Goal: Information Seeking & Learning: Learn about a topic

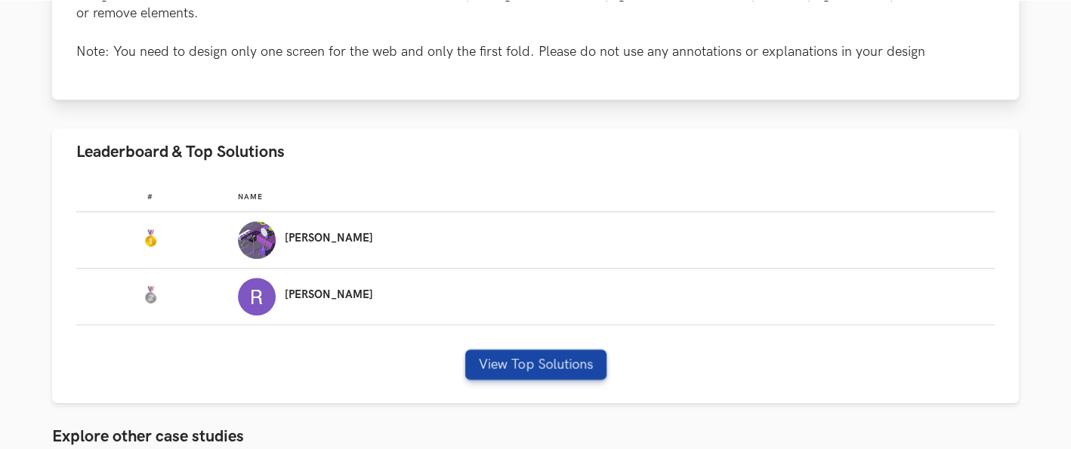
scroll to position [1091, 0]
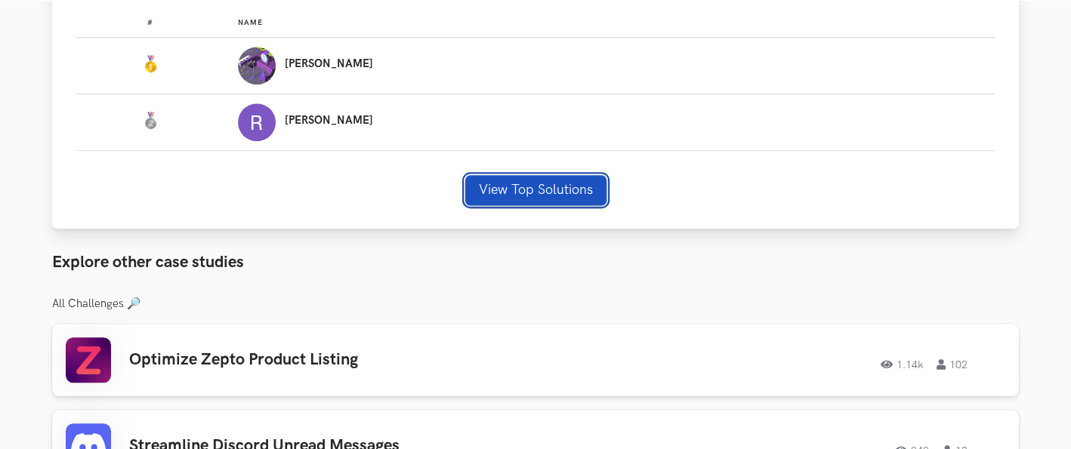
click at [514, 188] on button "View Top Solutions" at bounding box center [535, 190] width 141 height 30
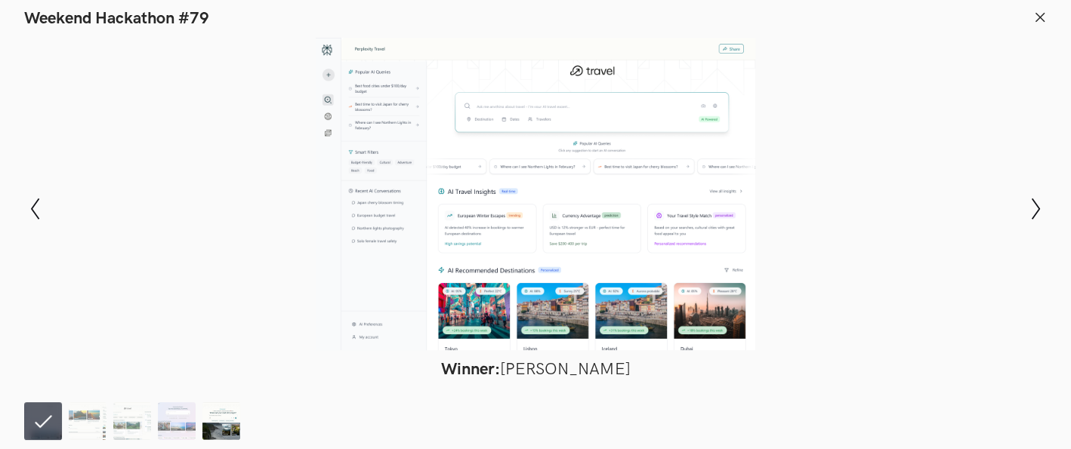
click at [222, 404] on img at bounding box center [221, 422] width 38 height 38
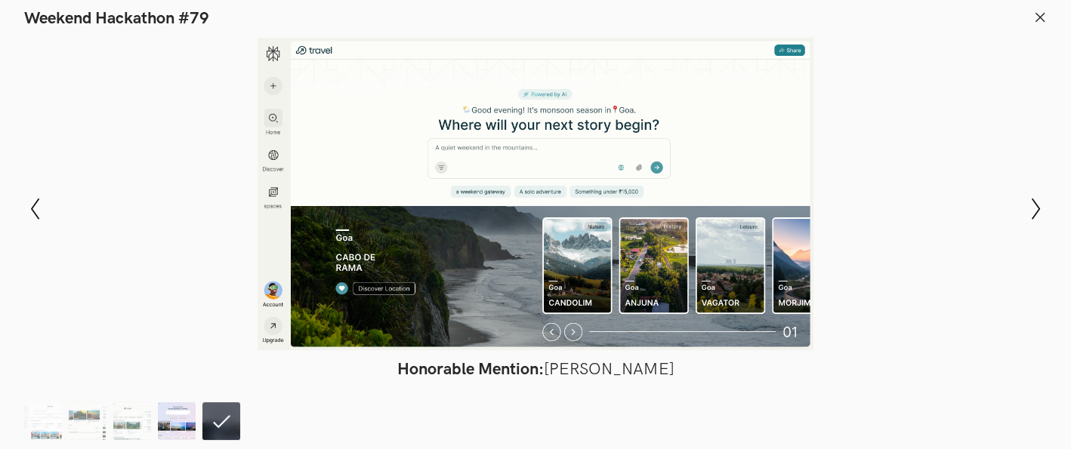
click at [177, 404] on img at bounding box center [177, 422] width 38 height 38
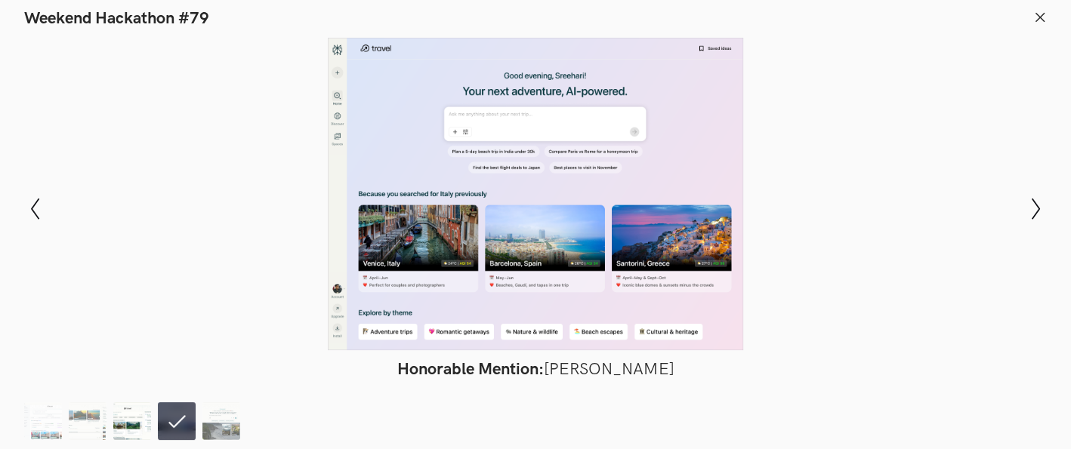
click at [122, 404] on img at bounding box center [132, 422] width 38 height 38
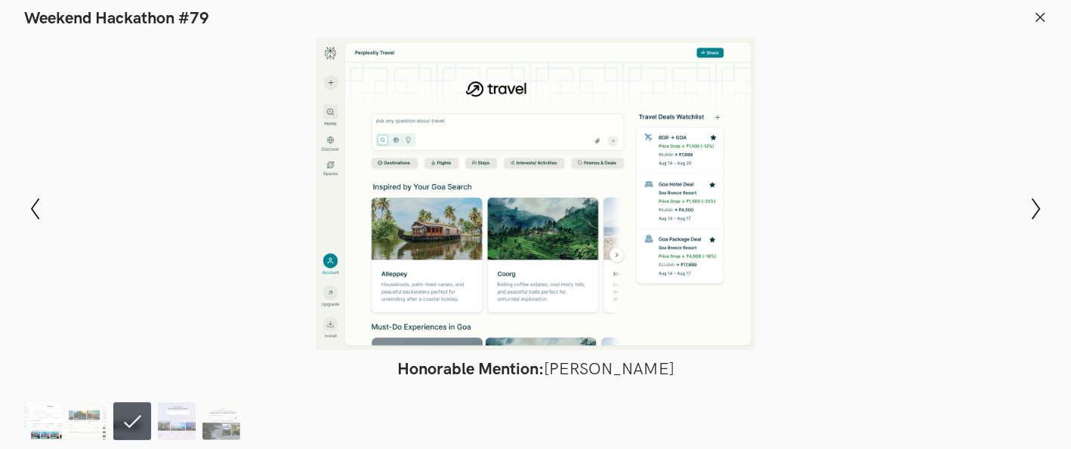
click at [36, 404] on img at bounding box center [43, 422] width 38 height 38
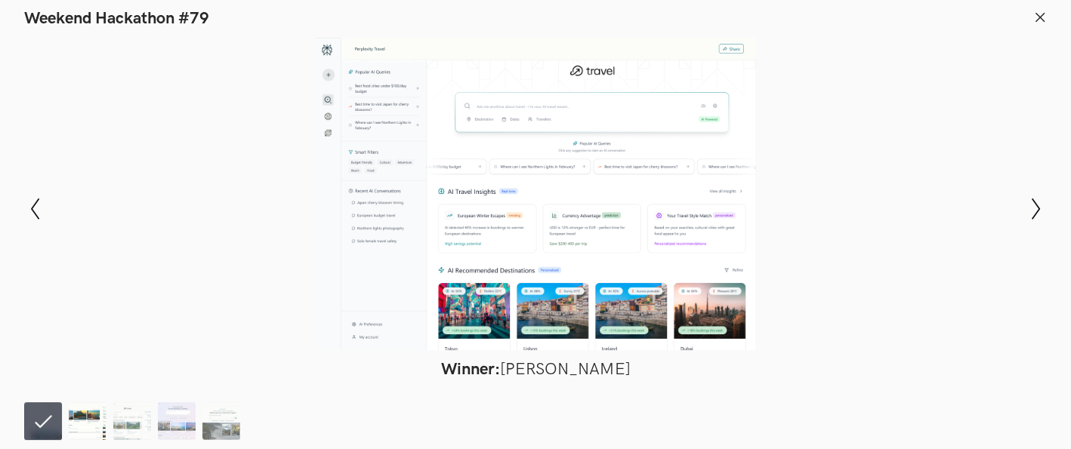
click at [94, 404] on img at bounding box center [88, 422] width 38 height 38
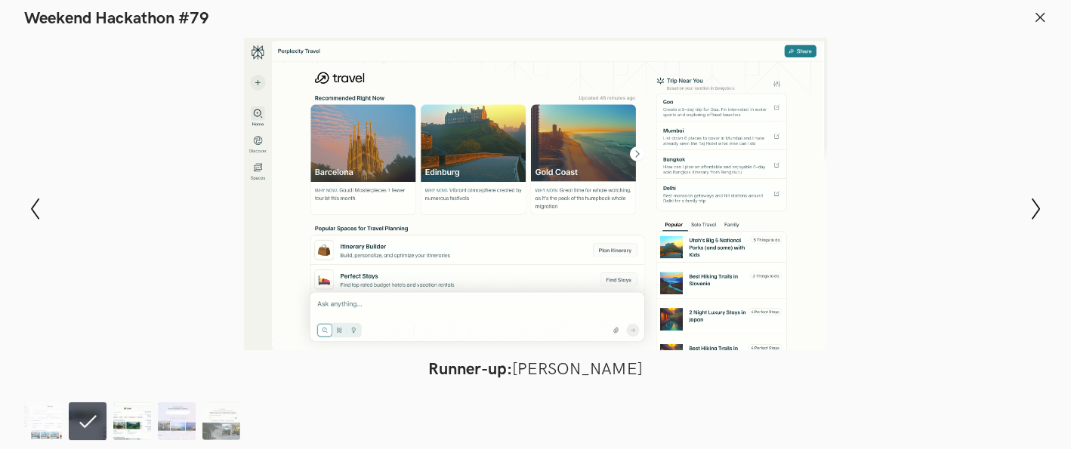
click at [131, 404] on img at bounding box center [132, 422] width 38 height 38
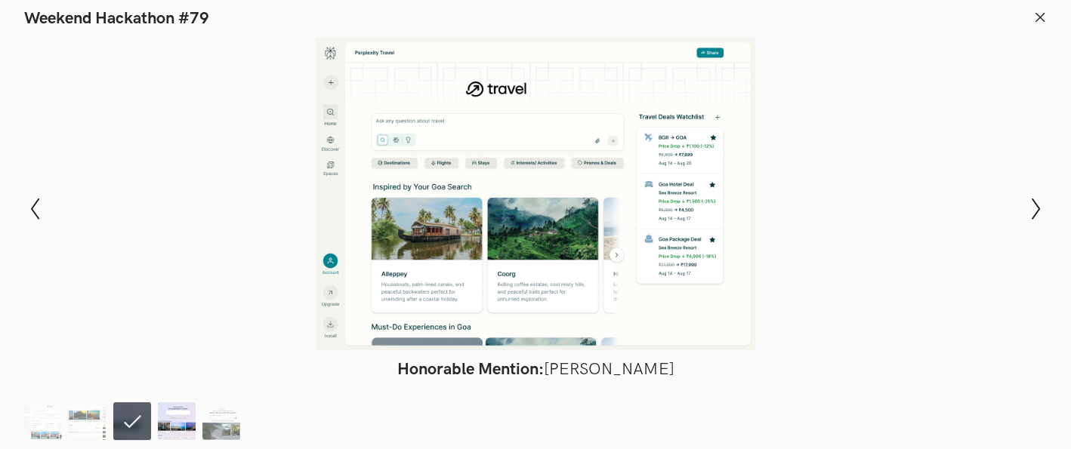
click at [181, 404] on img at bounding box center [177, 422] width 38 height 38
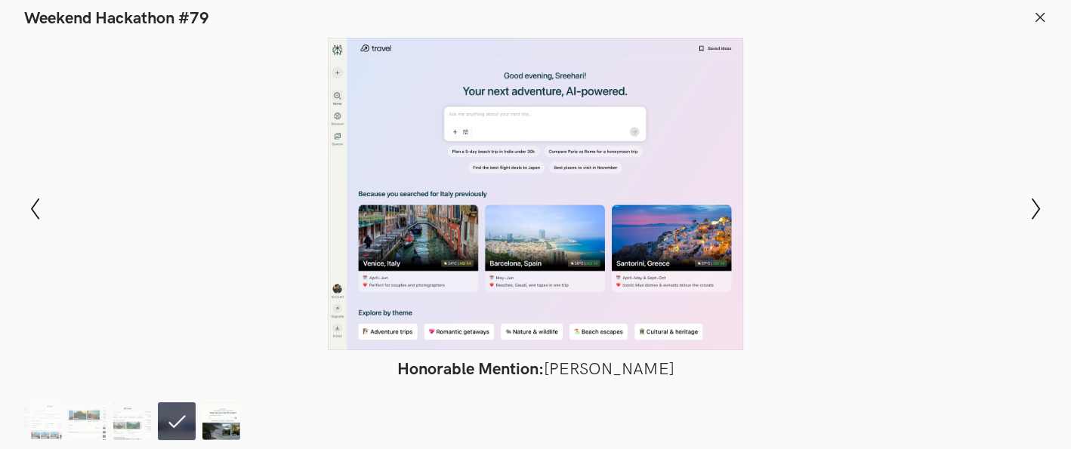
click at [218, 404] on img at bounding box center [221, 422] width 38 height 38
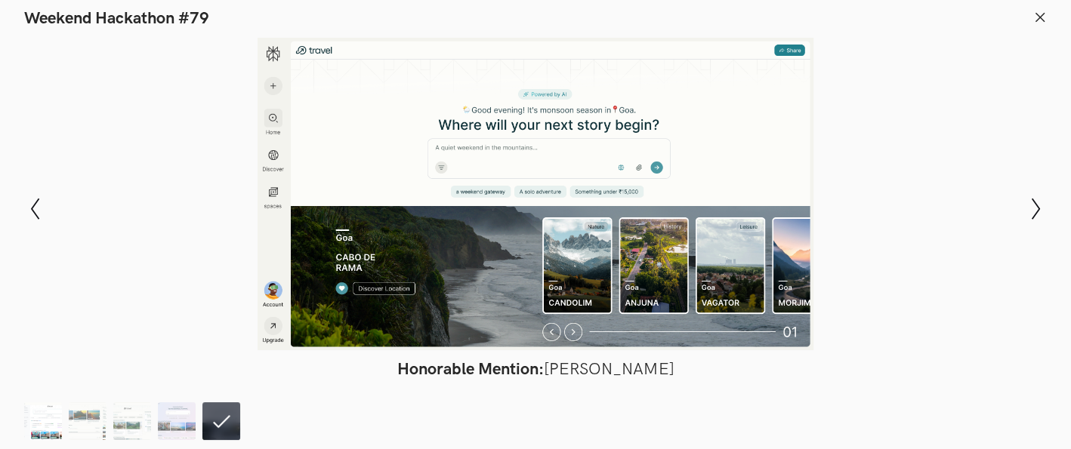
click at [29, 404] on img at bounding box center [43, 422] width 38 height 38
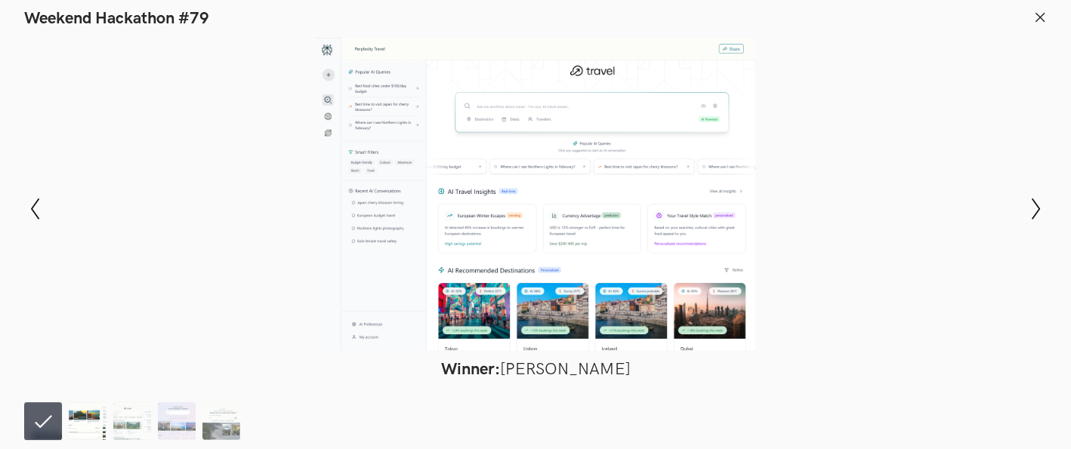
click at [101, 404] on img at bounding box center [88, 422] width 38 height 38
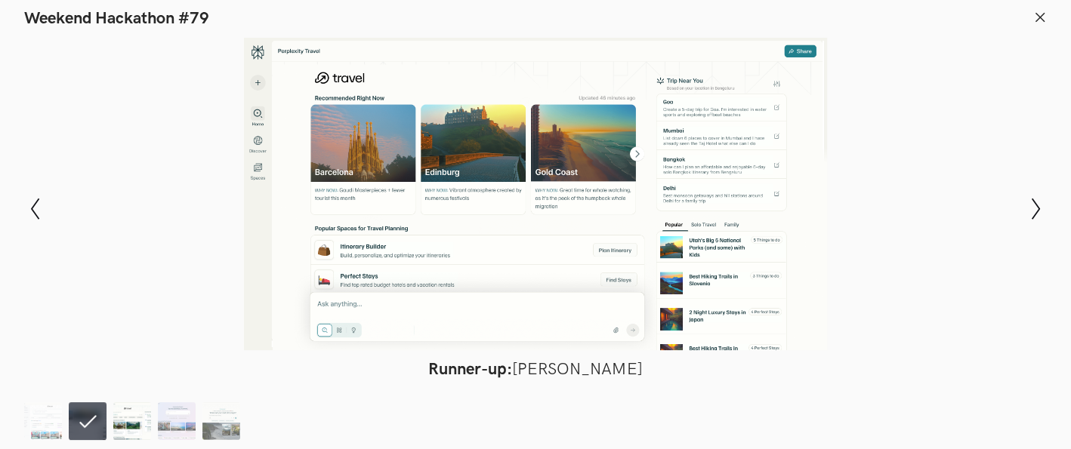
click at [137, 404] on img at bounding box center [132, 422] width 38 height 38
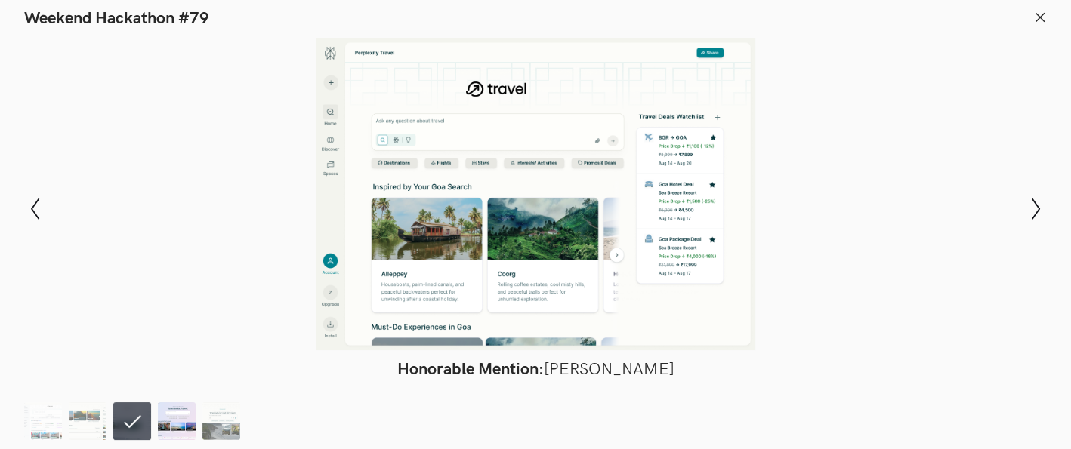
click at [170, 404] on img at bounding box center [177, 422] width 38 height 38
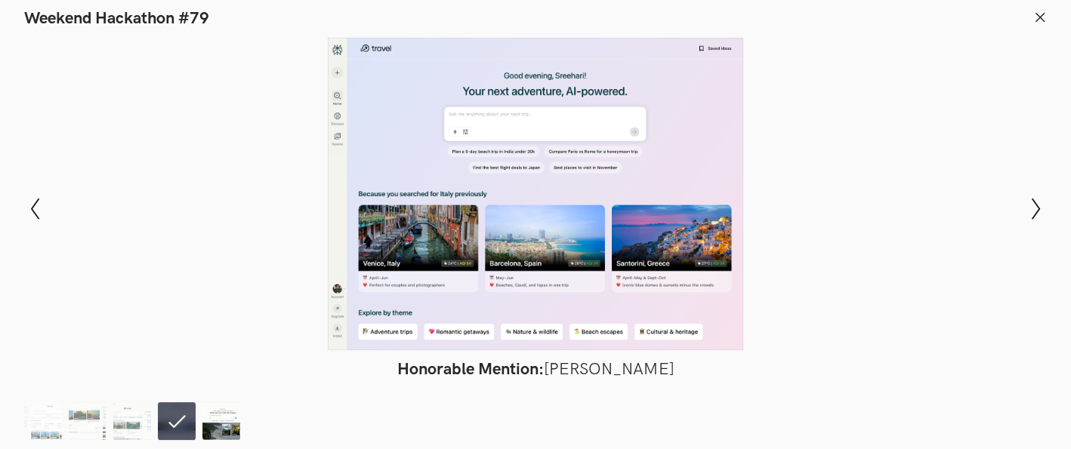
click at [220, 404] on img at bounding box center [221, 422] width 38 height 38
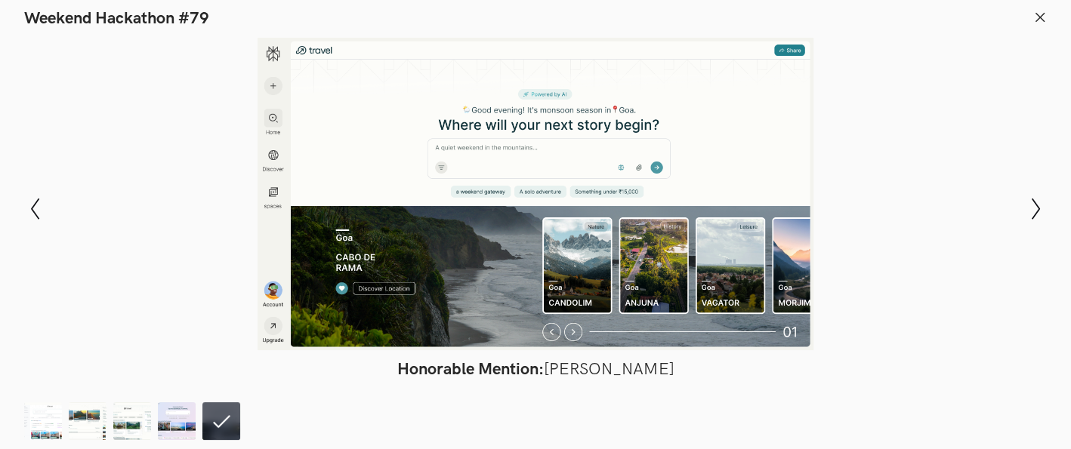
click at [962, 22] on icon at bounding box center [1040, 18] width 14 height 14
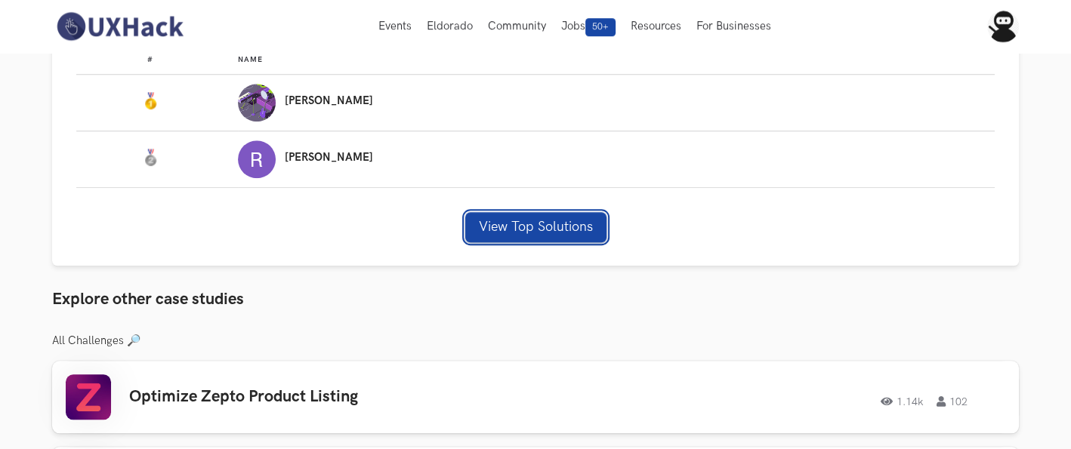
scroll to position [1007, 0]
